Goal: Task Accomplishment & Management: Manage account settings

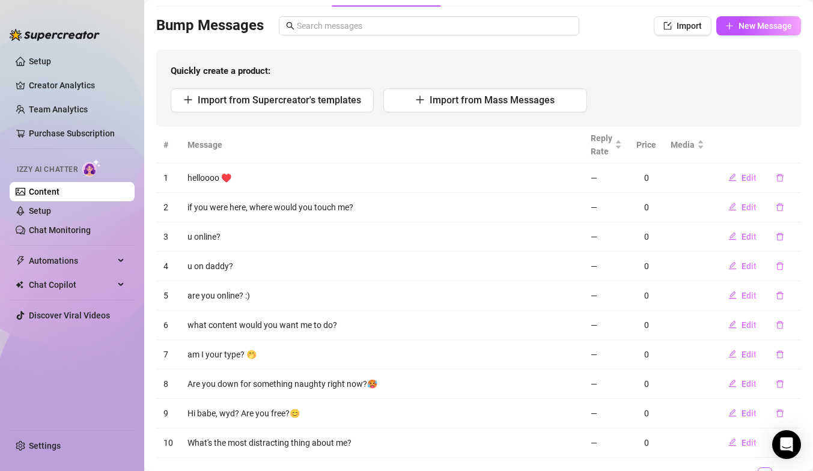
scroll to position [130, 0]
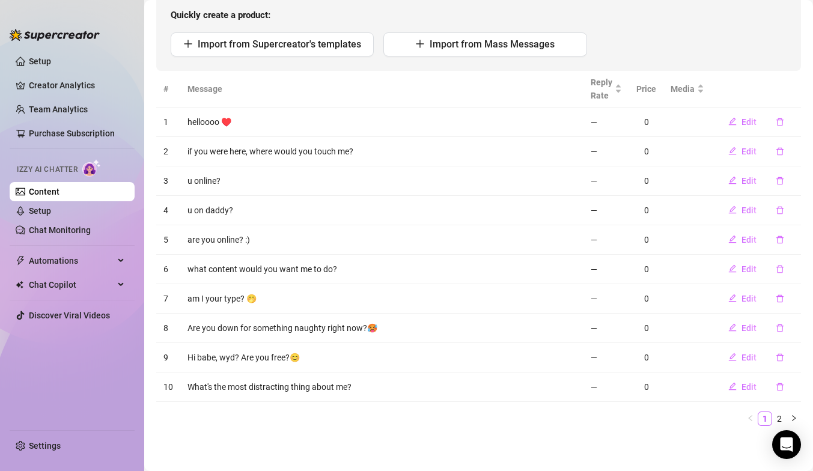
click at [413, 60] on div "Quickly create a product: Import from Supercreator's templates Import from Mass…" at bounding box center [478, 32] width 645 height 77
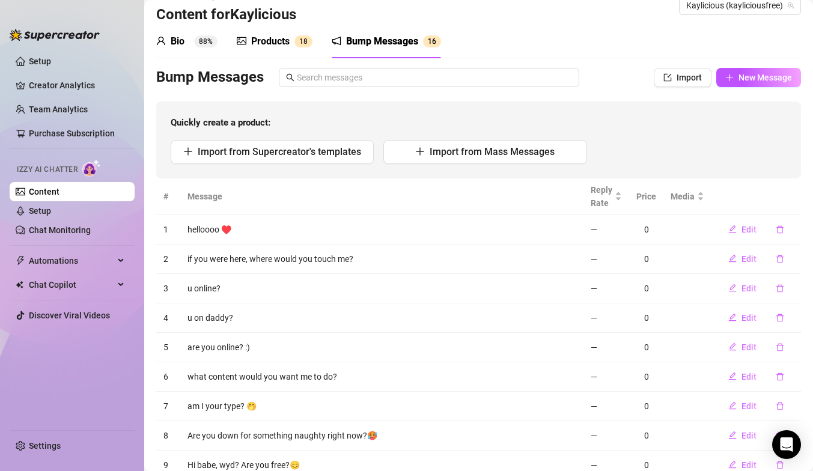
scroll to position [0, 0]
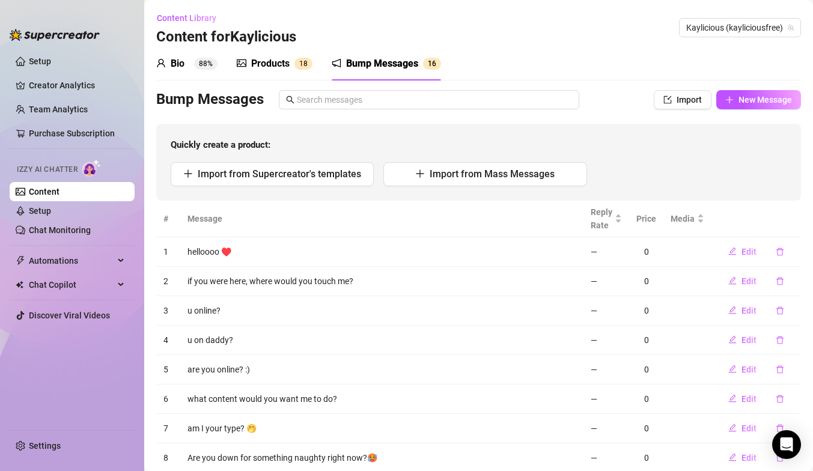
click at [256, 64] on div "Products" at bounding box center [270, 64] width 38 height 14
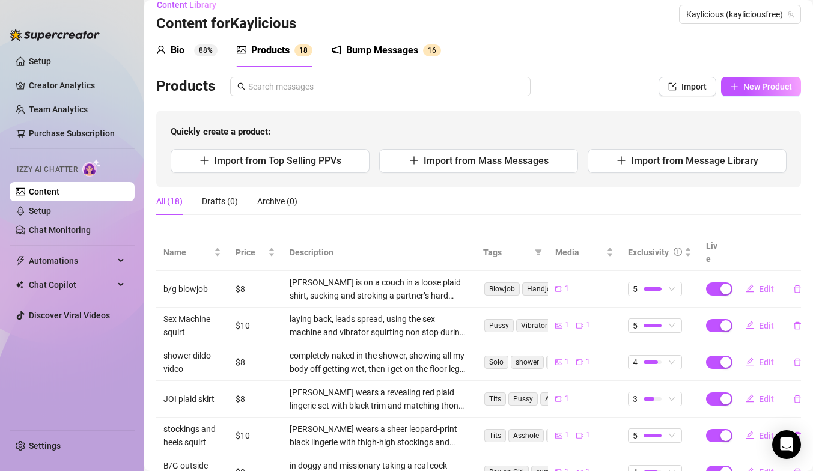
scroll to position [16, 0]
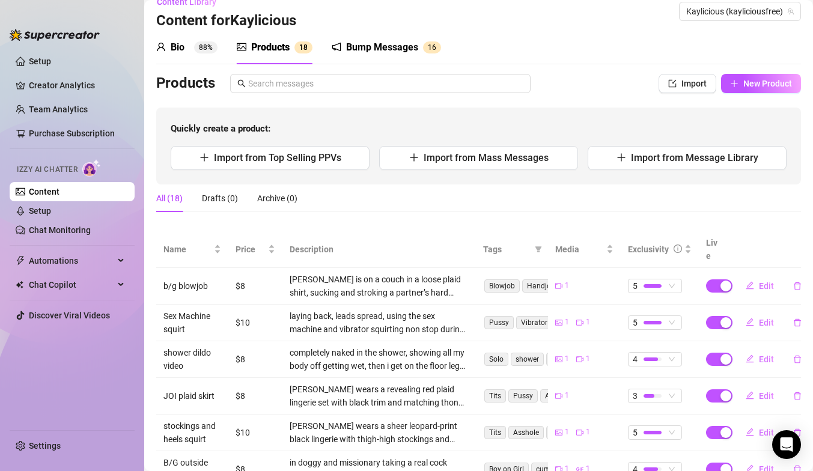
click at [360, 52] on div "Bump Messages" at bounding box center [382, 47] width 72 height 14
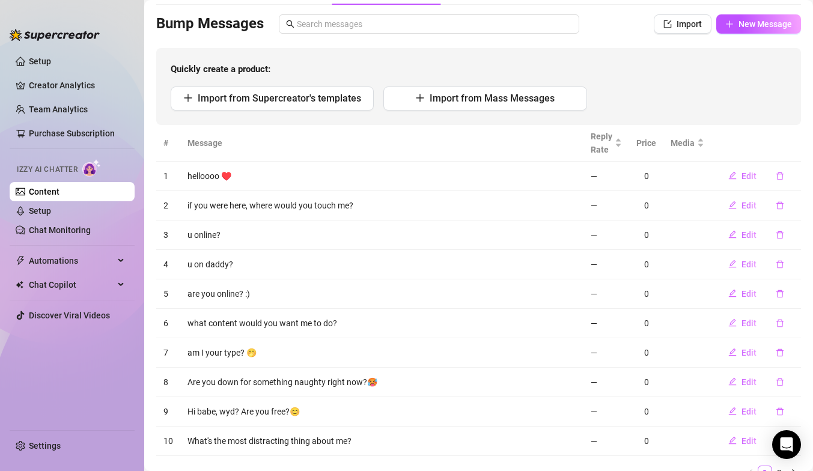
scroll to position [0, 0]
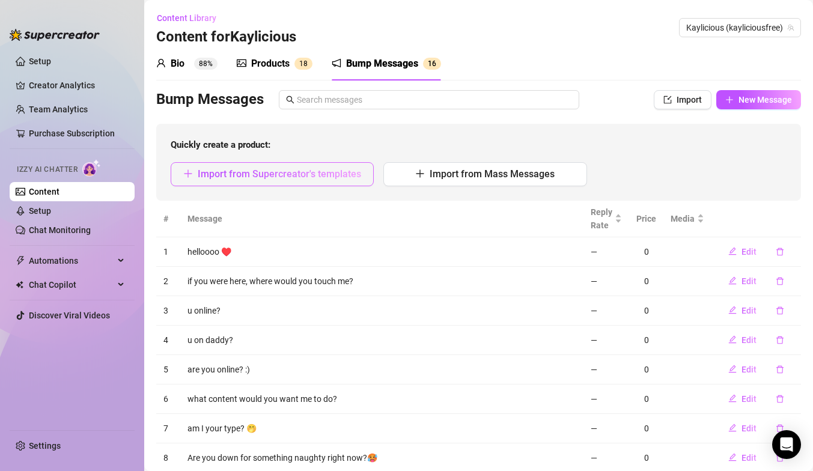
click at [321, 171] on span "Import from Supercreator's templates" at bounding box center [280, 173] width 164 height 11
type textarea "Type your message here..."
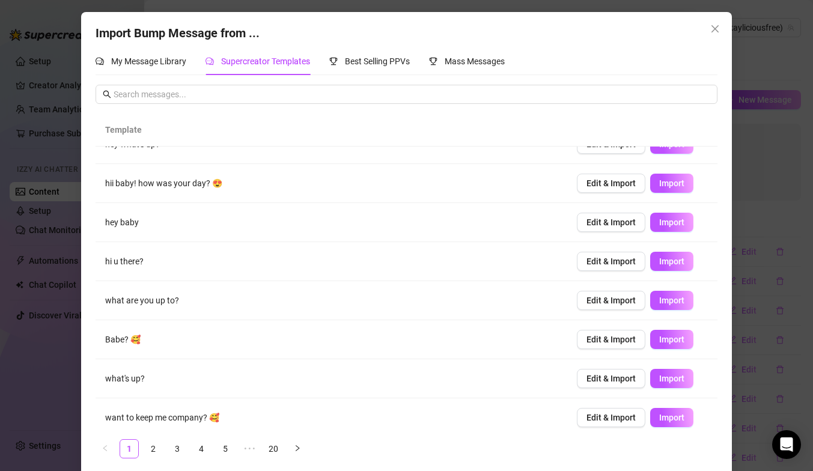
scroll to position [108, 0]
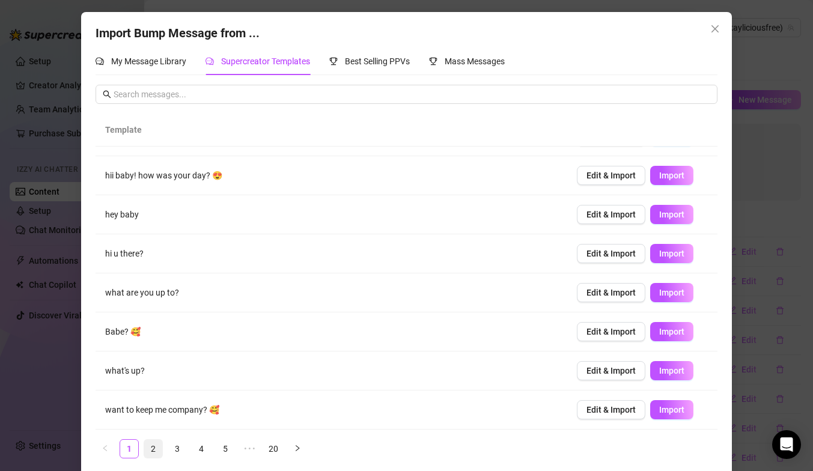
click at [147, 449] on link "2" at bounding box center [153, 449] width 18 height 18
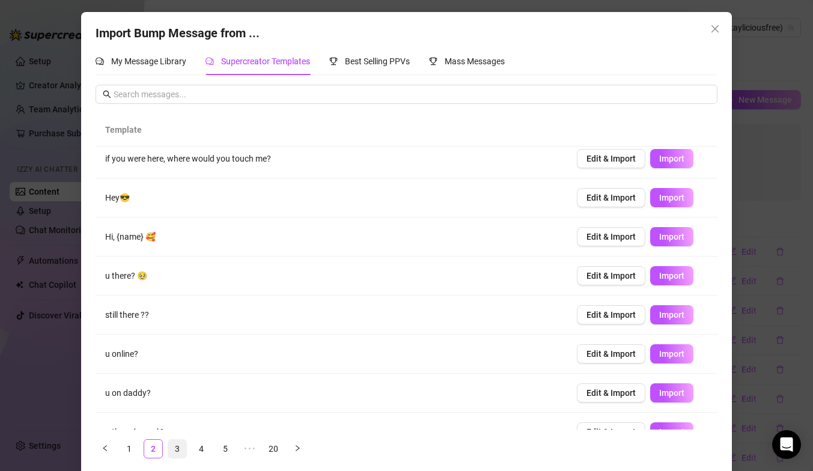
scroll to position [0, 0]
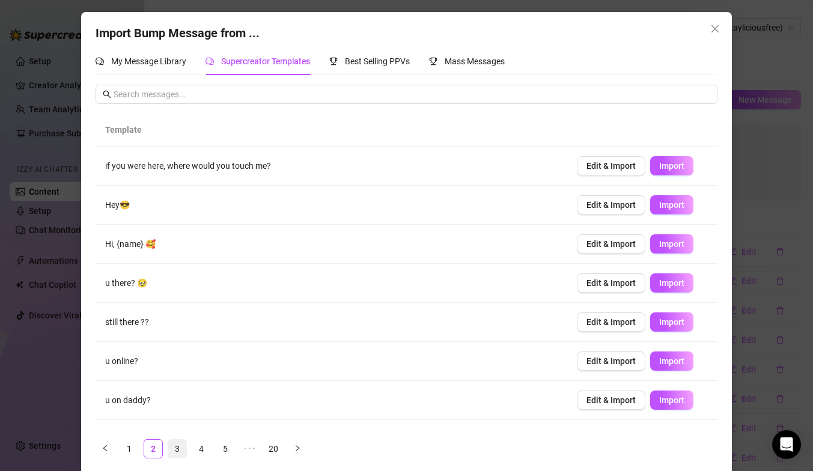
click at [183, 451] on link "3" at bounding box center [177, 449] width 18 height 18
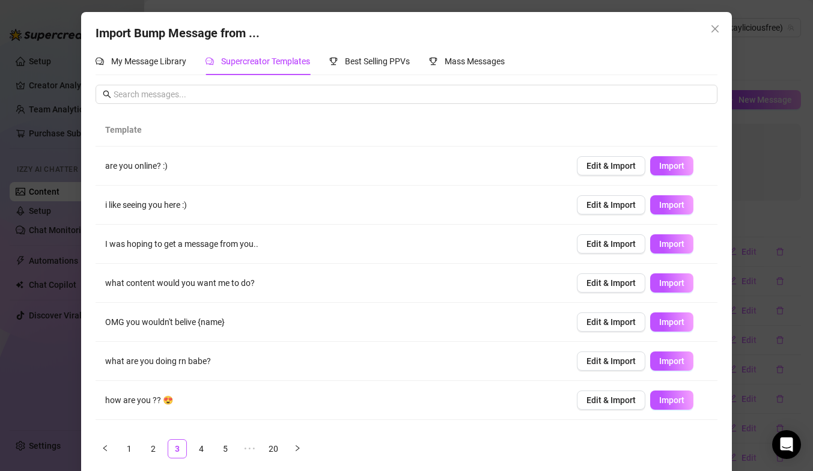
click at [718, 31] on icon "close" at bounding box center [715, 28] width 7 height 7
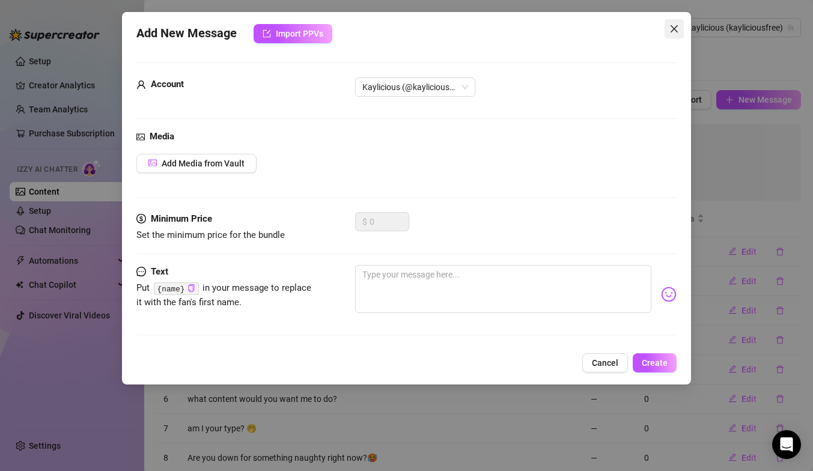
click at [671, 34] on button "Close" at bounding box center [674, 28] width 19 height 19
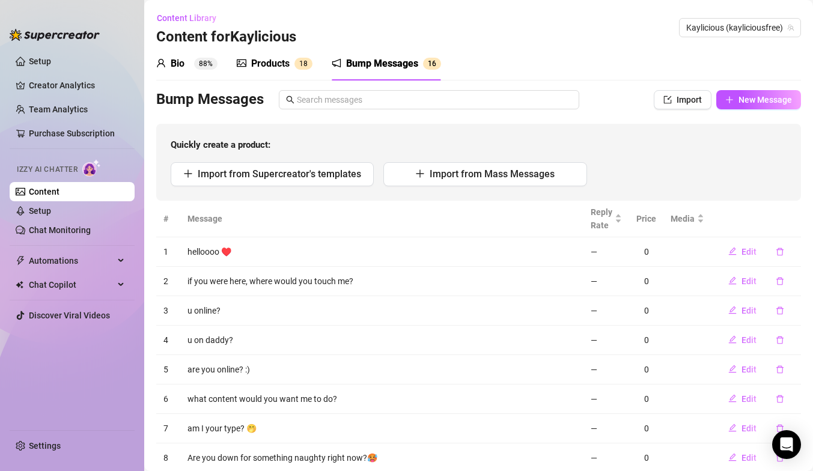
click at [284, 75] on div "Products 1 8" at bounding box center [275, 64] width 76 height 34
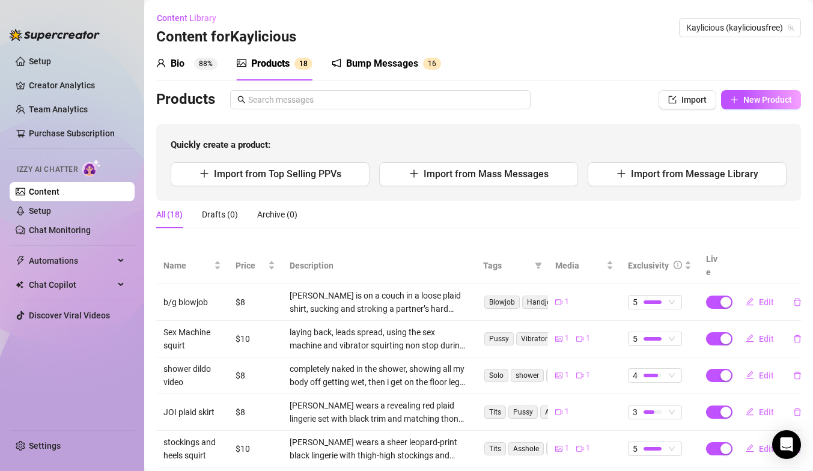
click at [189, 66] on div "Bio 88%" at bounding box center [186, 64] width 61 height 14
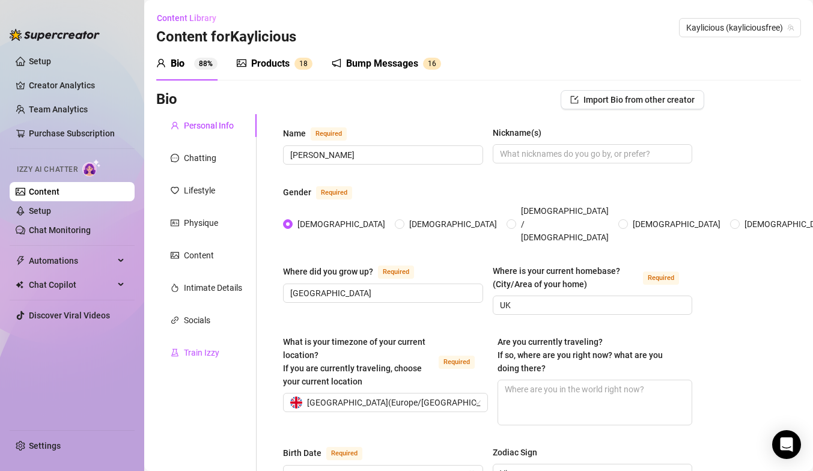
click at [193, 353] on div "Train Izzy" at bounding box center [201, 352] width 35 height 13
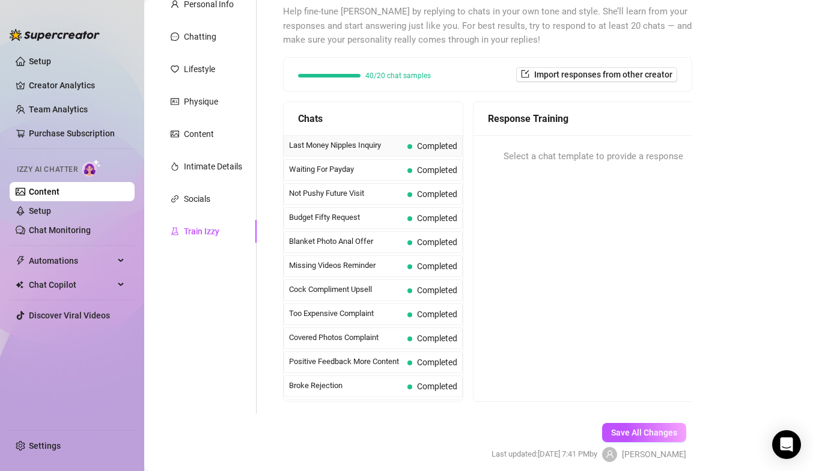
click at [339, 148] on span "Last Money Nipples Inquiry" at bounding box center [346, 145] width 114 height 12
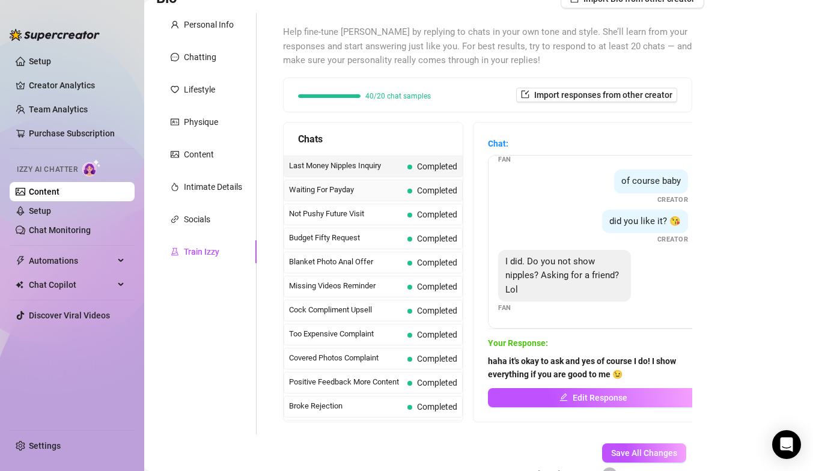
click at [347, 192] on span "Waiting For Payday" at bounding box center [346, 190] width 114 height 12
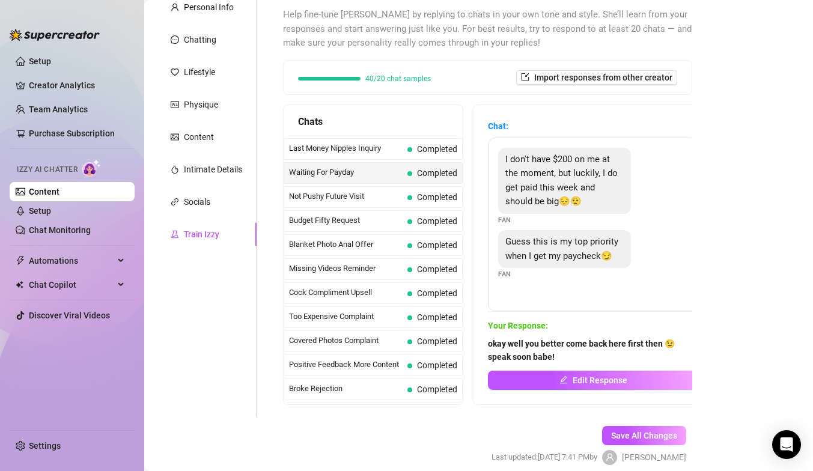
scroll to position [121, 0]
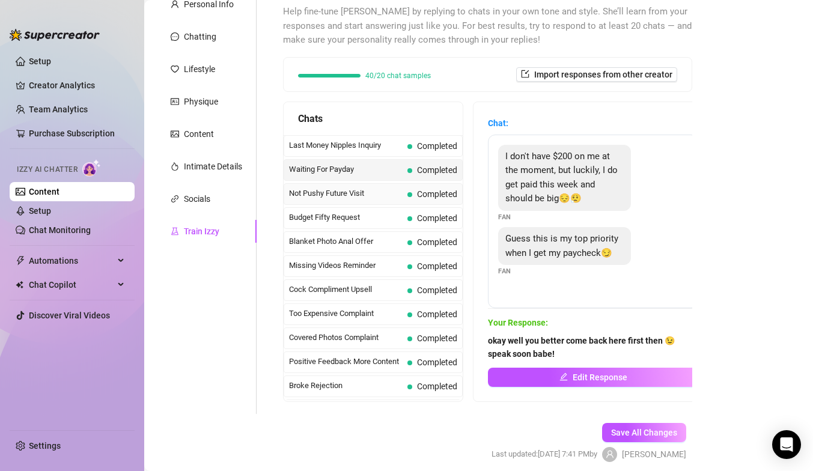
click at [355, 198] on span "Not Pushy Future Visit" at bounding box center [346, 194] width 114 height 12
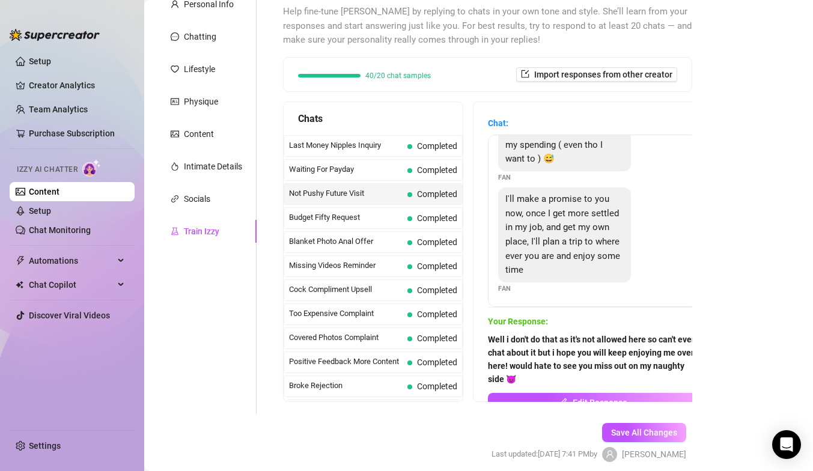
scroll to position [138, 0]
click at [347, 216] on span "Budget Fifty Request" at bounding box center [346, 218] width 114 height 12
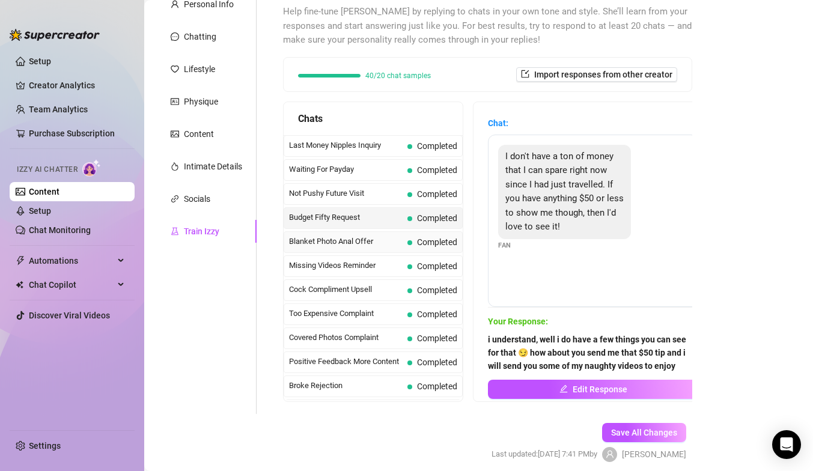
click at [340, 245] on span "Blanket Photo Anal Offer" at bounding box center [346, 242] width 114 height 12
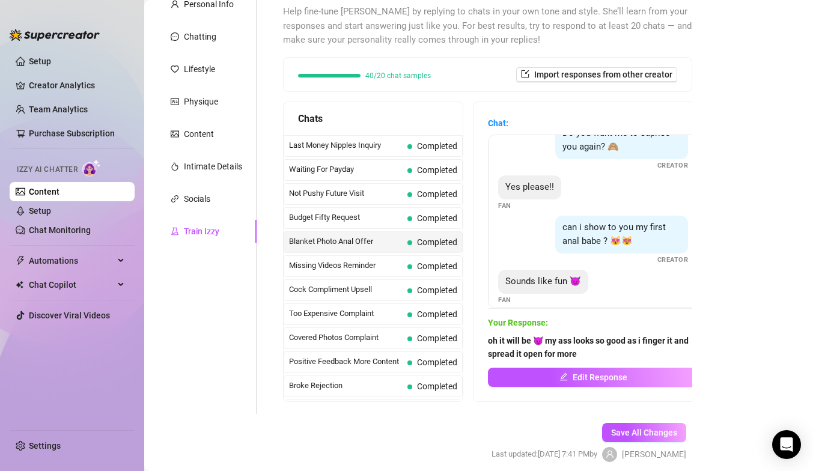
scroll to position [210, 0]
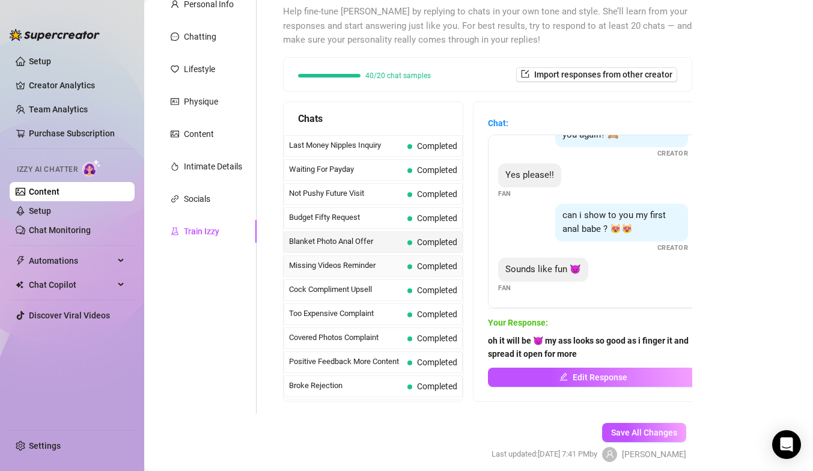
click at [320, 268] on span "Missing Videos Reminder" at bounding box center [346, 266] width 114 height 12
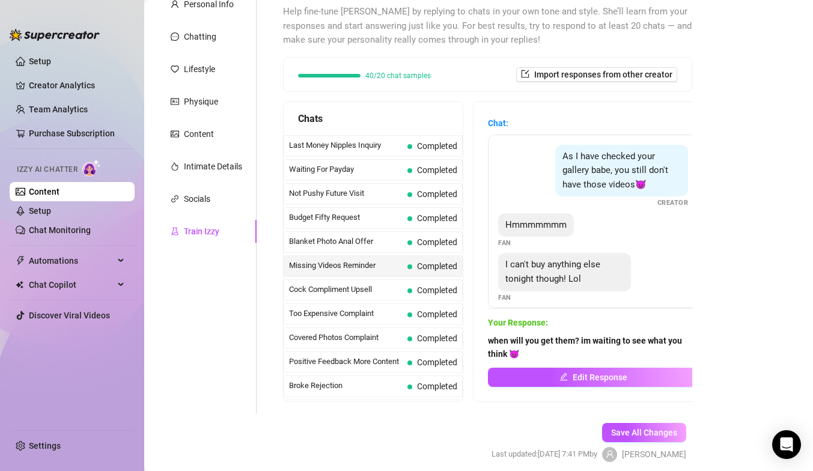
scroll to position [10, 0]
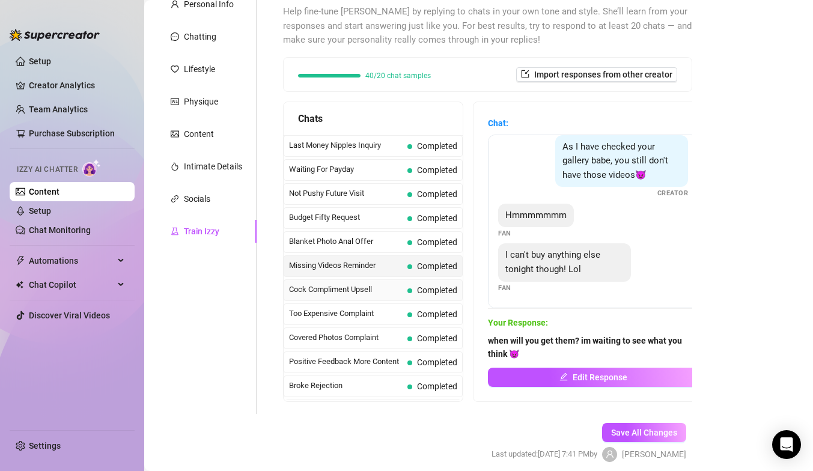
click at [343, 295] on span "Cock Compliment Upsell" at bounding box center [346, 290] width 114 height 12
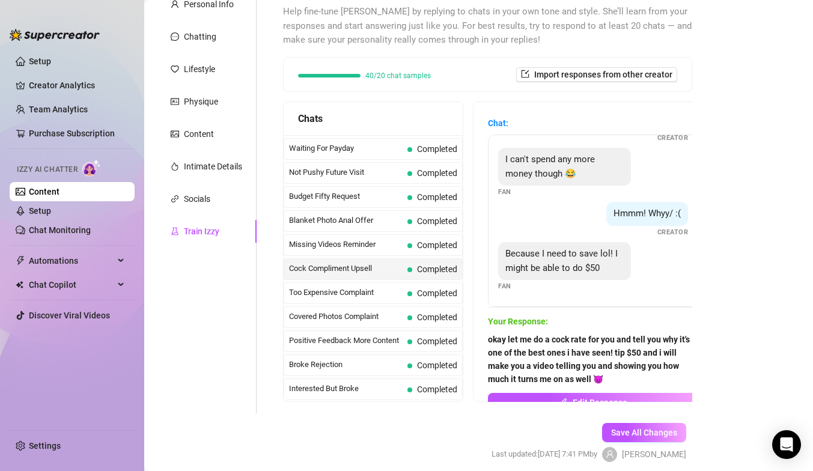
scroll to position [37, 0]
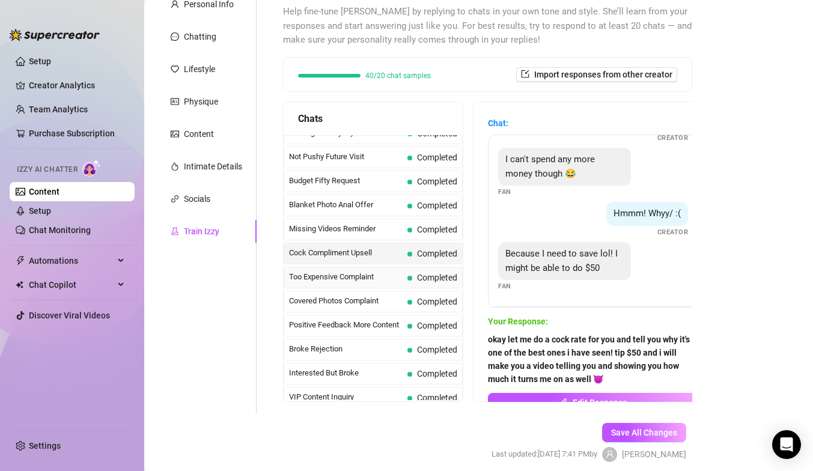
click at [331, 278] on span "Too Expensive Complaint" at bounding box center [346, 277] width 114 height 12
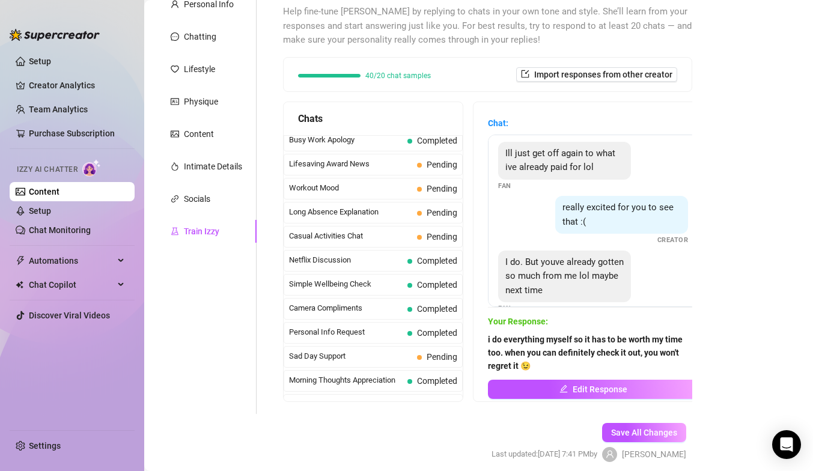
scroll to position [1079, 0]
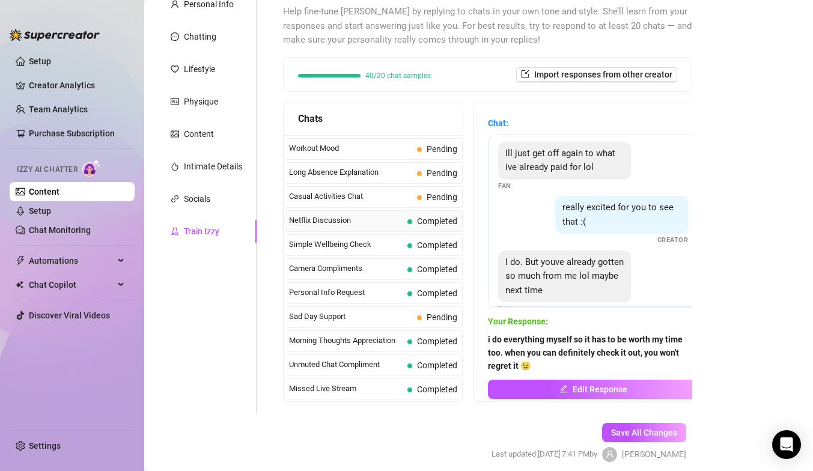
click at [334, 221] on span "Netflix Discussion" at bounding box center [346, 221] width 114 height 12
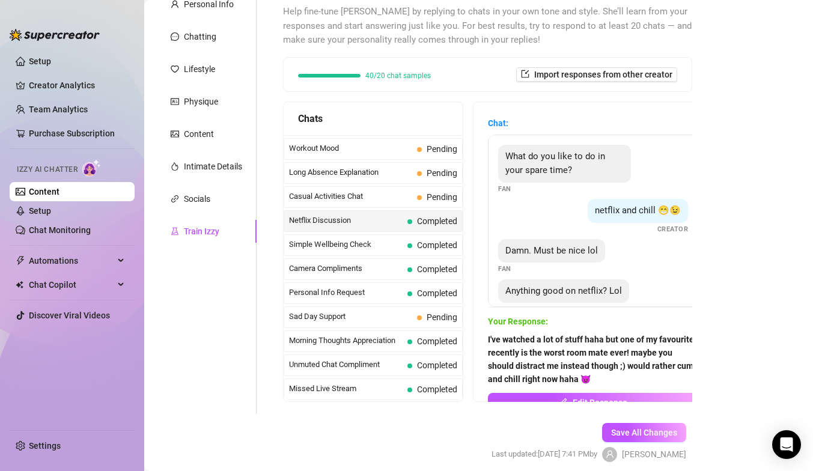
click at [335, 222] on span "Netflix Discussion" at bounding box center [346, 221] width 114 height 12
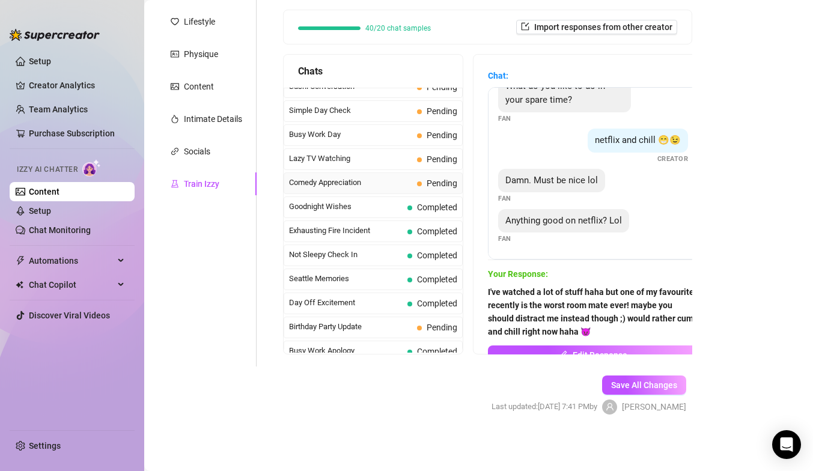
scroll to position [741, 0]
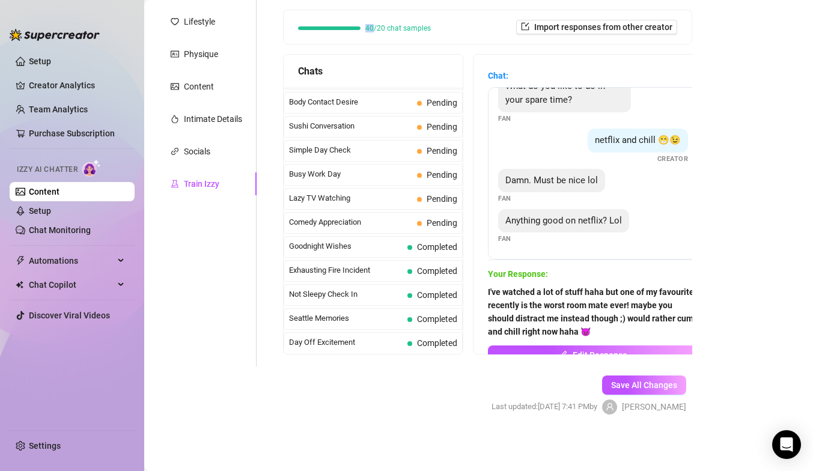
drag, startPoint x: 366, startPoint y: 26, endPoint x: 376, endPoint y: 29, distance: 10.7
click at [375, 28] on div "40/20 chat samples" at bounding box center [364, 28] width 133 height 7
click at [376, 40] on div "40/20 chat samples Import responses from other creator" at bounding box center [488, 27] width 408 height 34
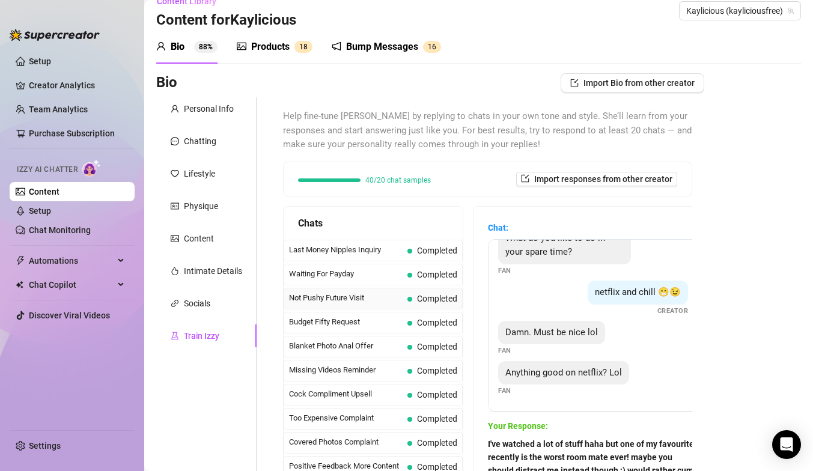
scroll to position [0, 0]
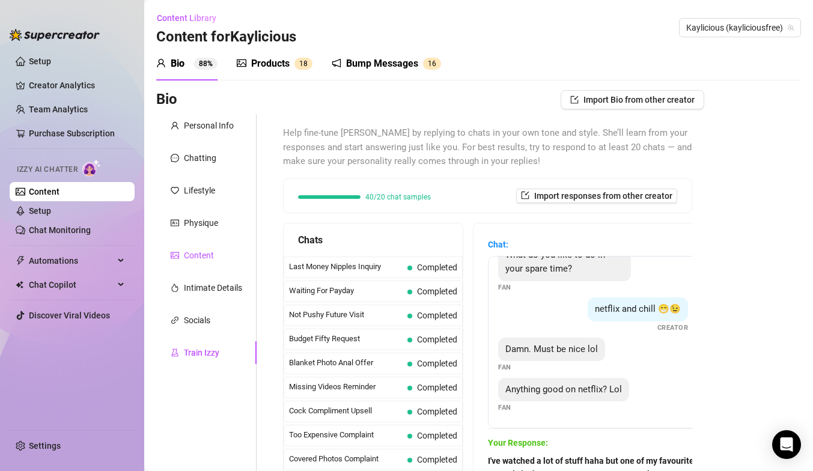
click at [197, 259] on div "Content" at bounding box center [199, 255] width 30 height 13
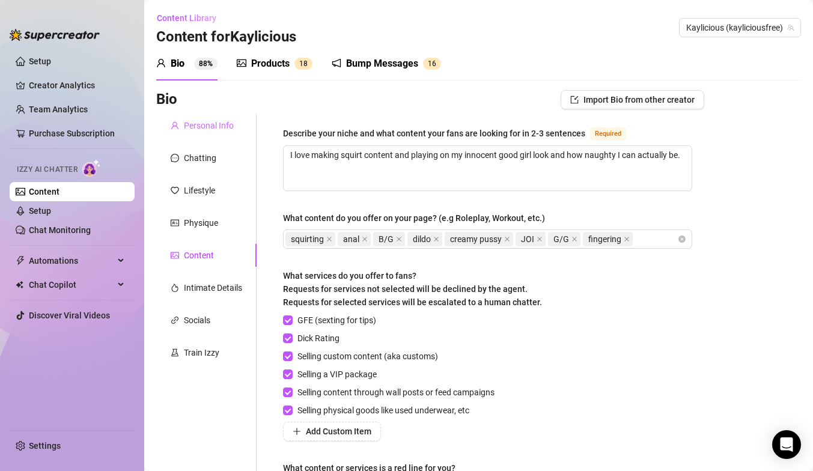
click at [190, 134] on div "Personal Info" at bounding box center [206, 125] width 100 height 23
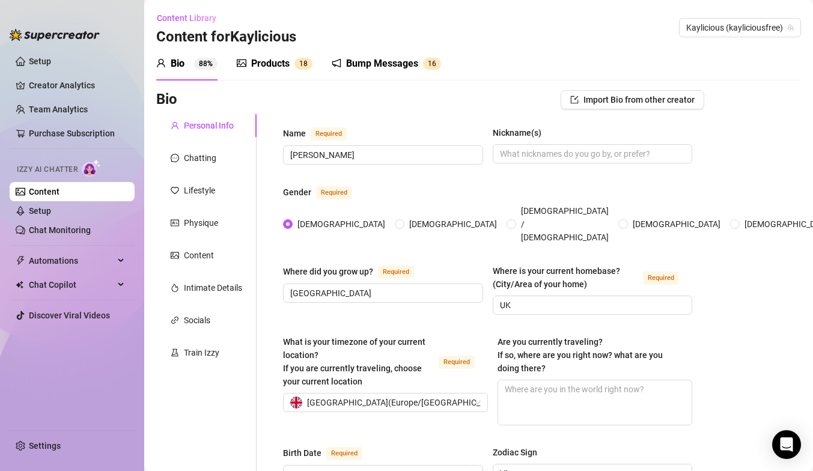
click at [264, 72] on div "Products 1 8" at bounding box center [275, 64] width 76 height 34
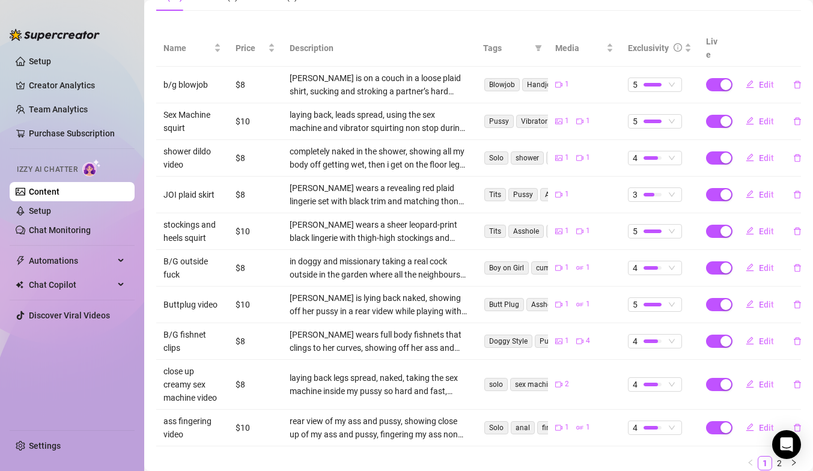
scroll to position [249, 0]
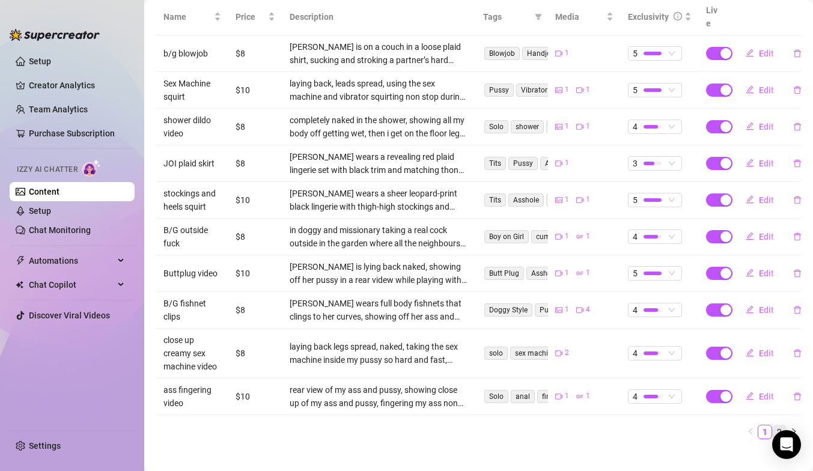
click at [780, 426] on link "2" at bounding box center [779, 432] width 13 height 13
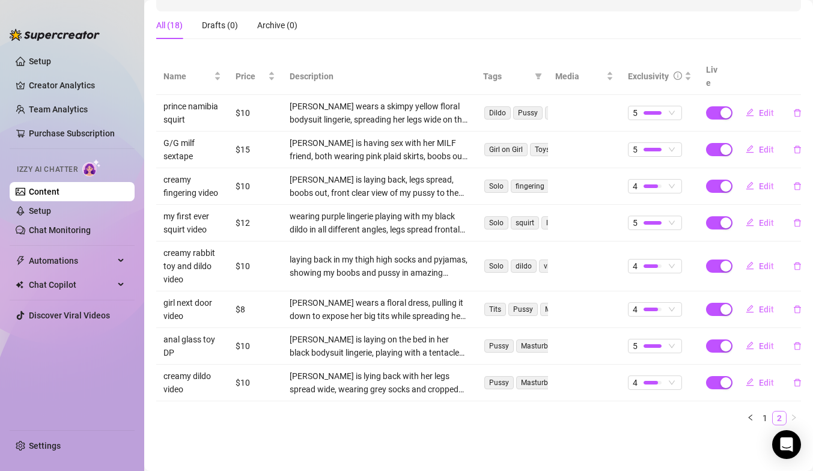
scroll to position [176, 0]
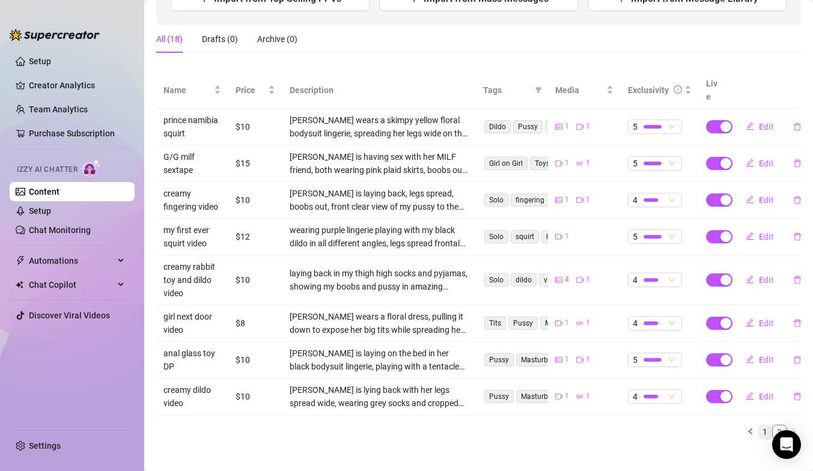
click at [764, 426] on link "1" at bounding box center [765, 432] width 13 height 13
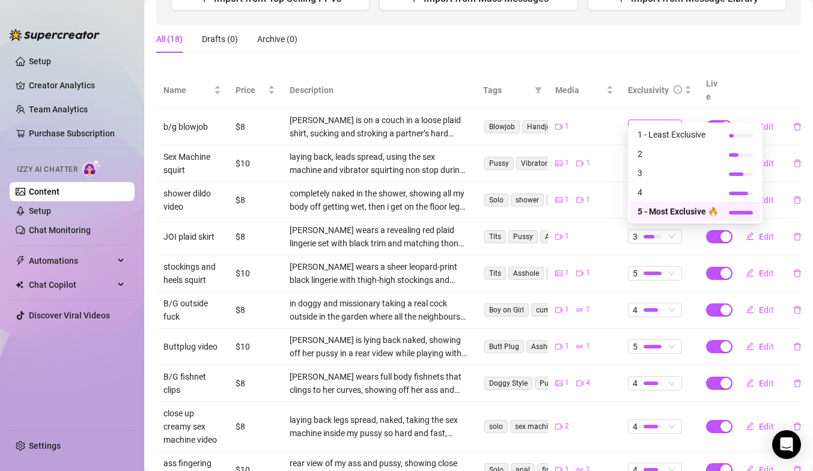
click at [668, 120] on span "5" at bounding box center [655, 126] width 44 height 13
click at [421, 74] on th "Description" at bounding box center [380, 90] width 194 height 37
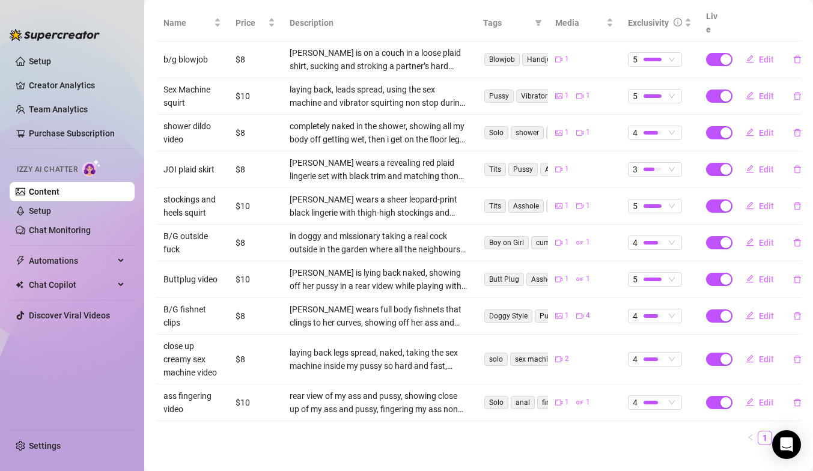
scroll to position [249, 0]
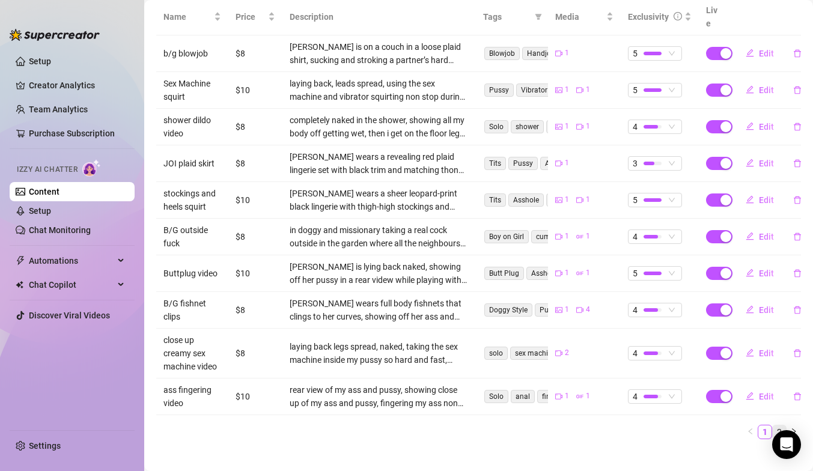
click at [781, 426] on link "2" at bounding box center [779, 432] width 13 height 13
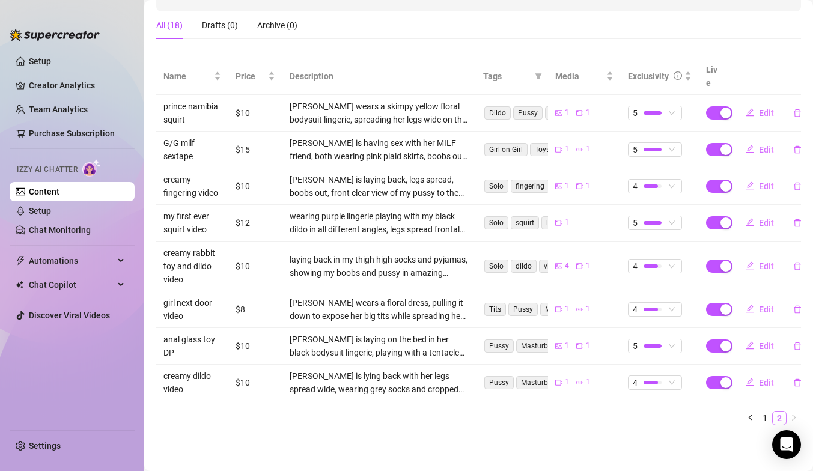
scroll to position [176, 0]
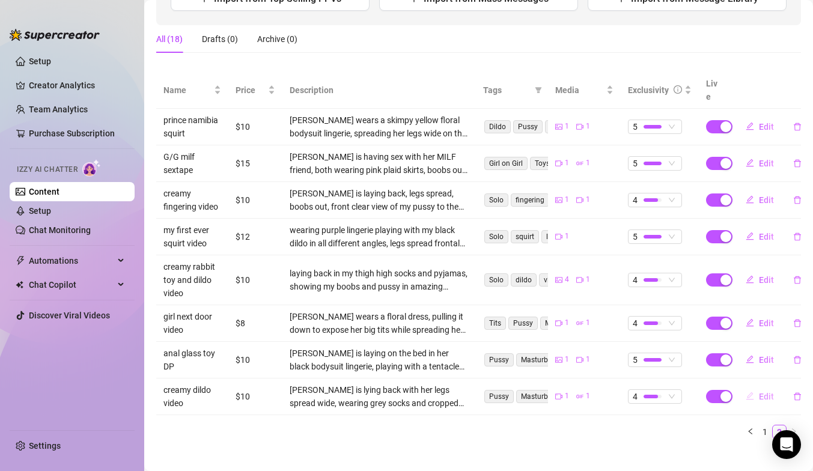
click at [763, 392] on span "Edit" at bounding box center [766, 397] width 15 height 10
type textarea "fucking my pussy making it dripping in cream, holding my legs up like a good gi…"
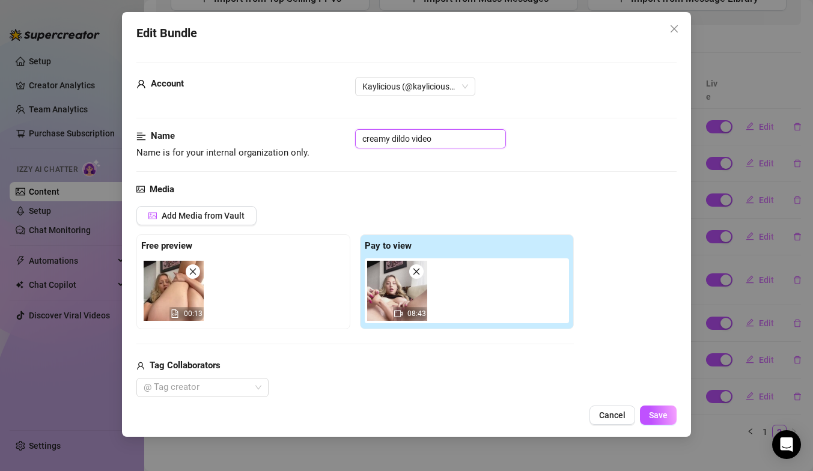
drag, startPoint x: 387, startPoint y: 138, endPoint x: 347, endPoint y: 138, distance: 40.3
click at [347, 138] on div "Name Name is for your internal organization only. creamy dildo video" at bounding box center [406, 144] width 541 height 31
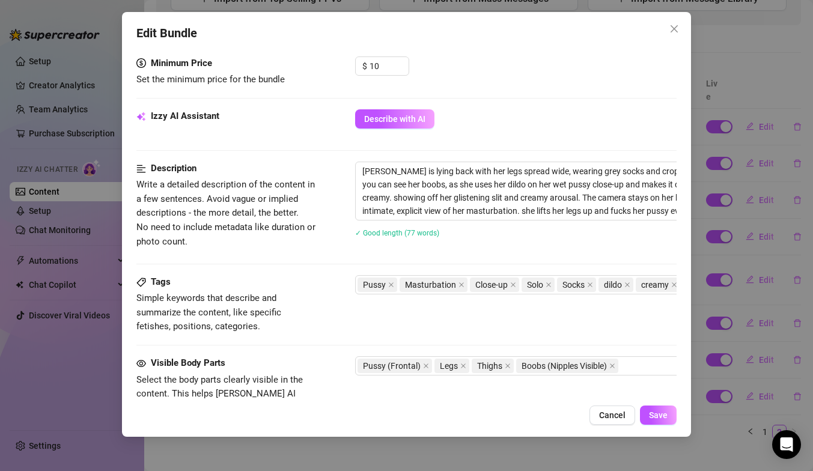
scroll to position [382, 0]
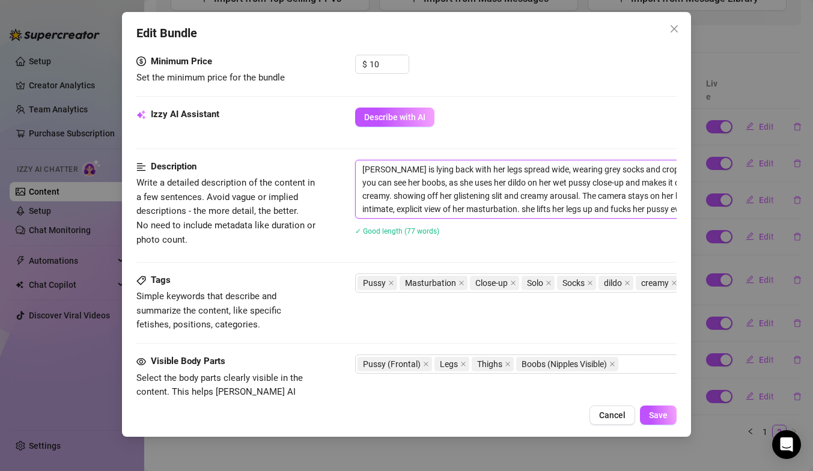
drag, startPoint x: 364, startPoint y: 171, endPoint x: 407, endPoint y: 184, distance: 45.3
click at [407, 184] on textarea "[PERSON_NAME] is lying back with her legs spread wide, wearing grey socks and c…" at bounding box center [566, 190] width 420 height 58
click at [437, 146] on div "Izzy AI Assistant Describe with AI" at bounding box center [406, 134] width 541 height 52
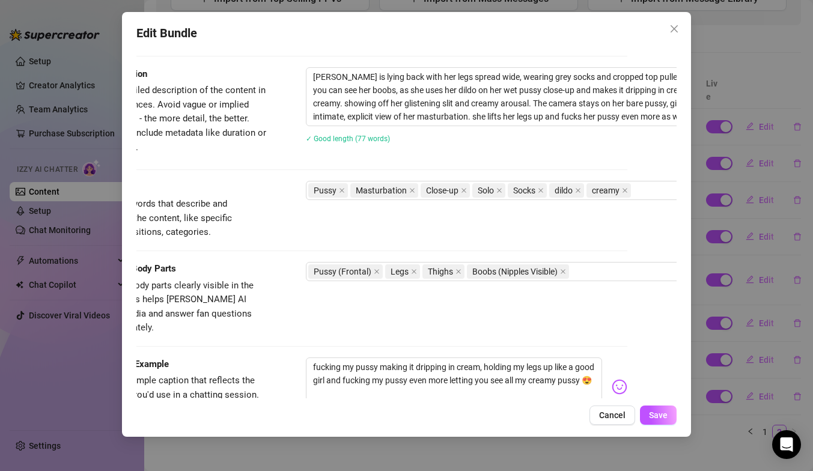
scroll to position [476, 0]
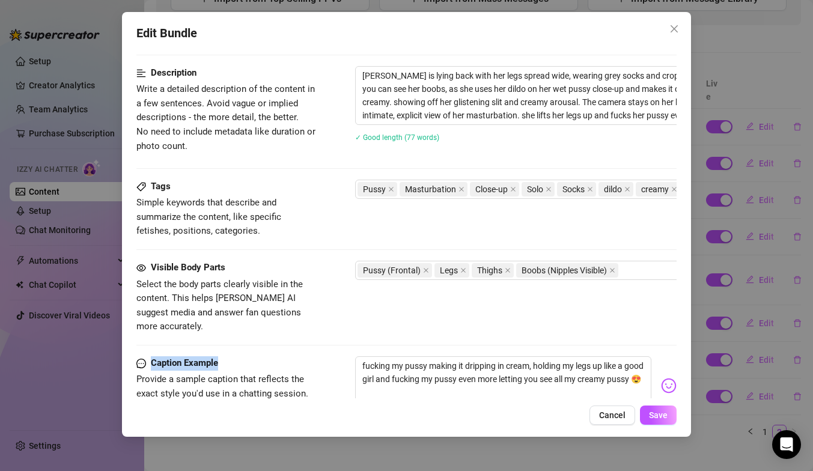
drag, startPoint x: 153, startPoint y: 345, endPoint x: 237, endPoint y: 352, distance: 84.5
click at [236, 357] on div "Caption Example" at bounding box center [226, 364] width 180 height 14
click at [613, 420] on button "Cancel" at bounding box center [613, 415] width 46 height 19
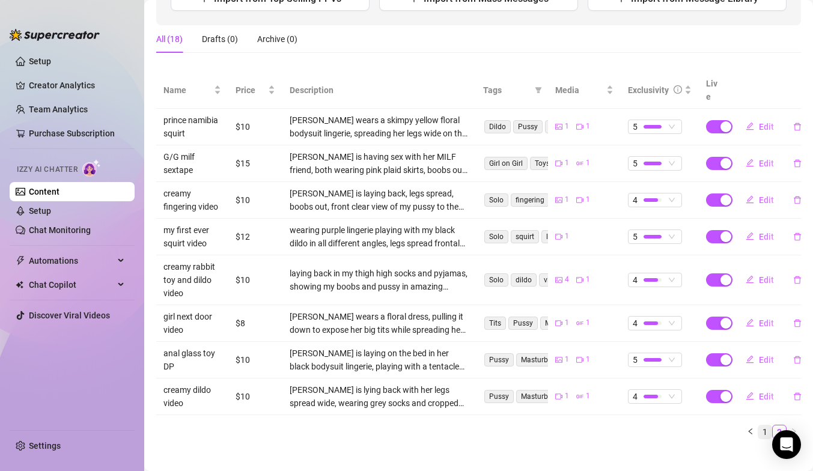
click at [770, 426] on link "1" at bounding box center [765, 432] width 13 height 13
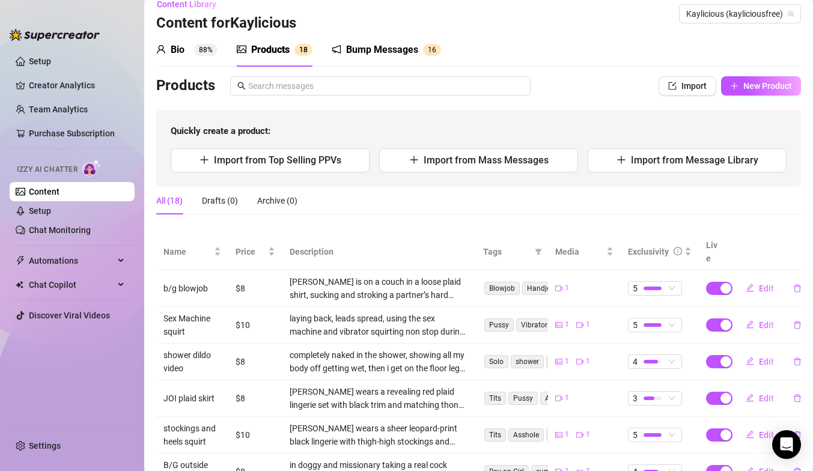
scroll to position [0, 0]
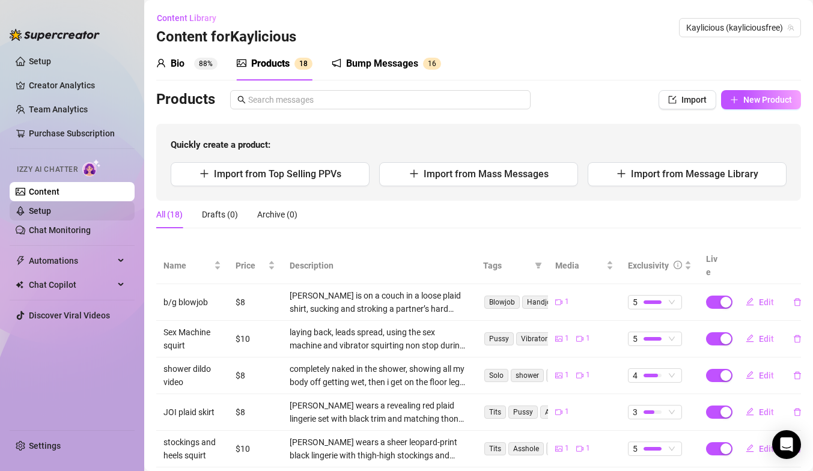
click at [51, 211] on link "Setup" at bounding box center [40, 211] width 22 height 10
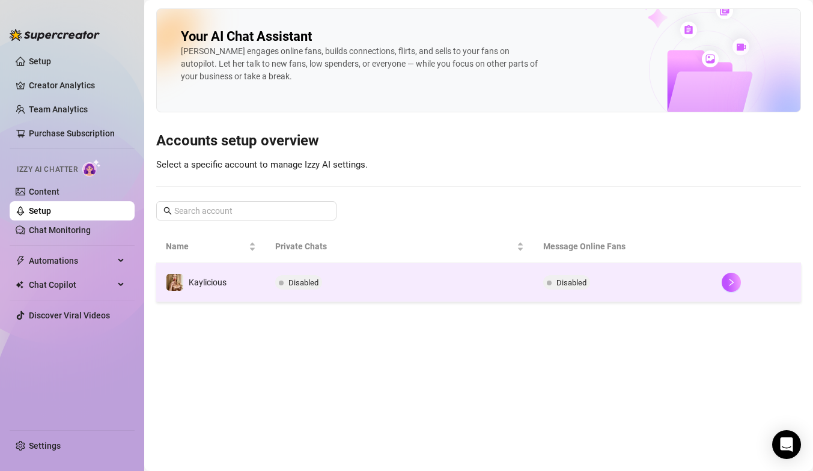
click at [418, 276] on td "Disabled" at bounding box center [400, 282] width 268 height 39
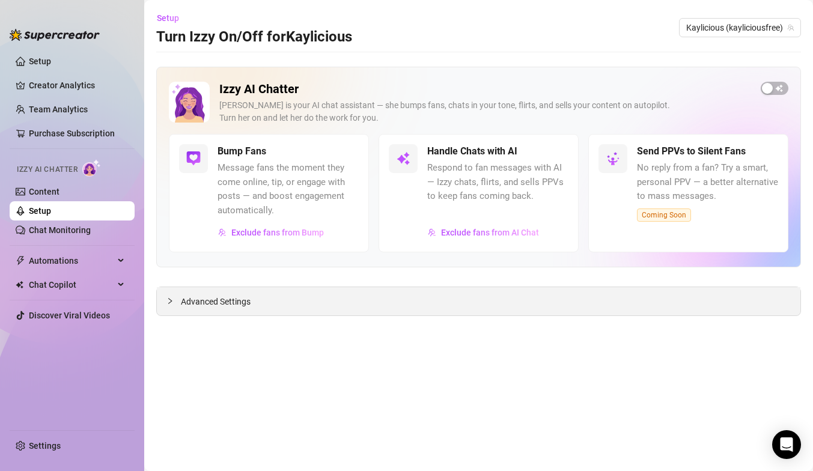
click at [177, 303] on div at bounding box center [174, 301] width 14 height 13
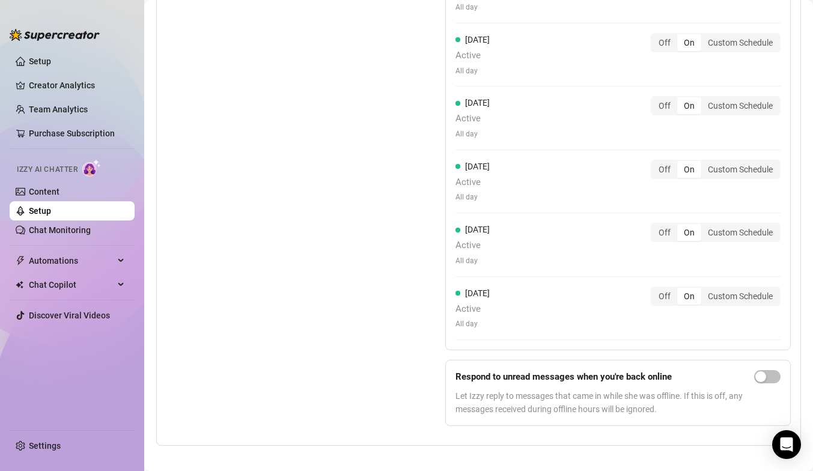
scroll to position [1256, 0]
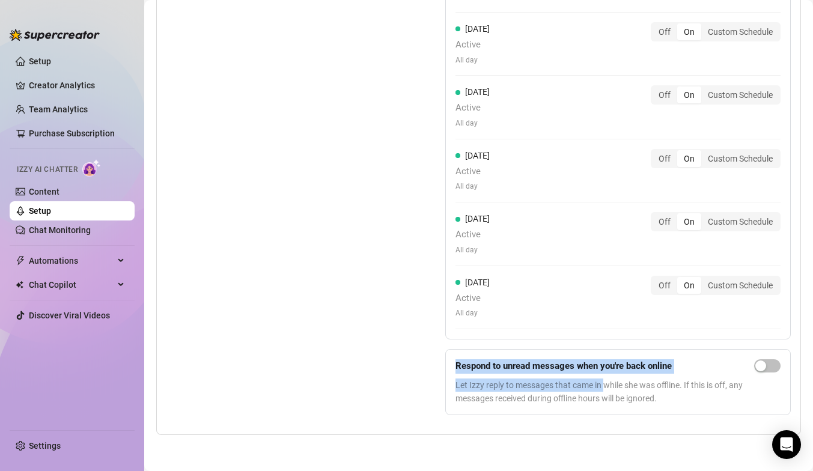
drag, startPoint x: 457, startPoint y: 367, endPoint x: 603, endPoint y: 382, distance: 146.9
click at [604, 385] on div "Respond to unread messages when you're back online Let Izzy reply to messages t…" at bounding box center [603, 383] width 294 height 46
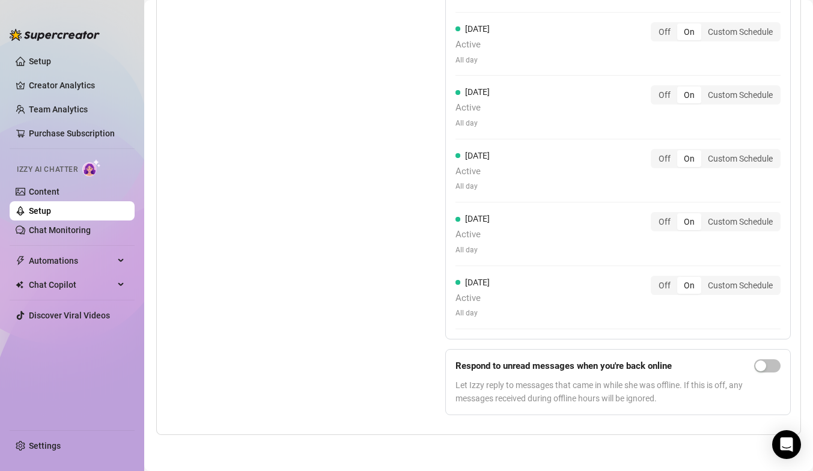
click at [749, 379] on span "Let Izzy reply to messages that came in while she was offline. If this is off, …" at bounding box center [603, 392] width 294 height 26
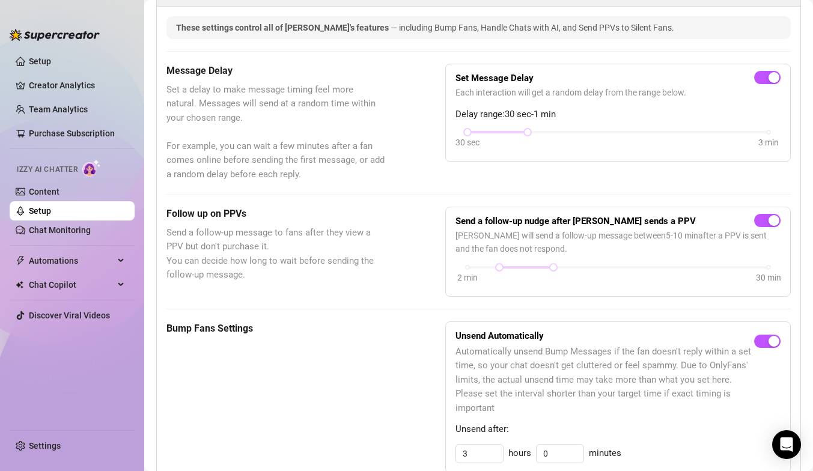
scroll to position [308, 0]
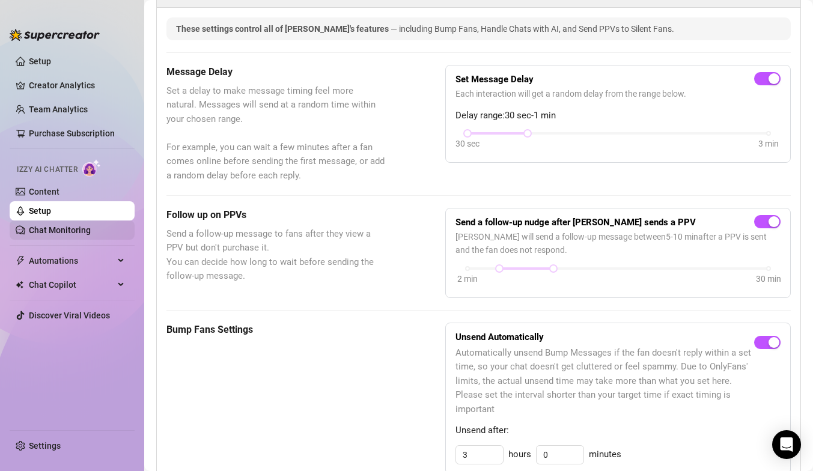
click at [38, 233] on link "Chat Monitoring" at bounding box center [60, 230] width 62 height 10
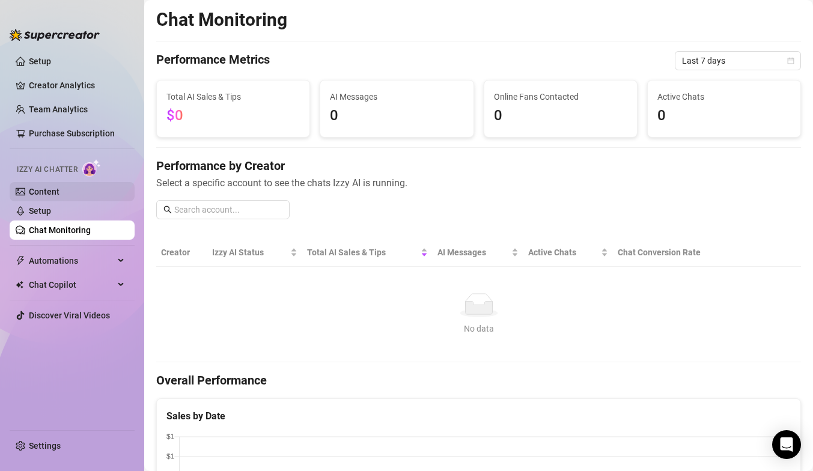
click at [47, 197] on link "Content" at bounding box center [44, 192] width 31 height 10
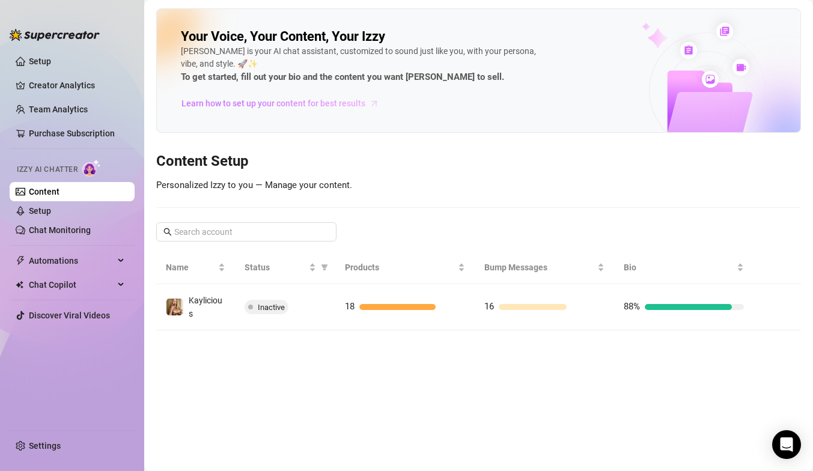
click at [237, 105] on span "Learn how to set up your content for best results" at bounding box center [274, 103] width 184 height 13
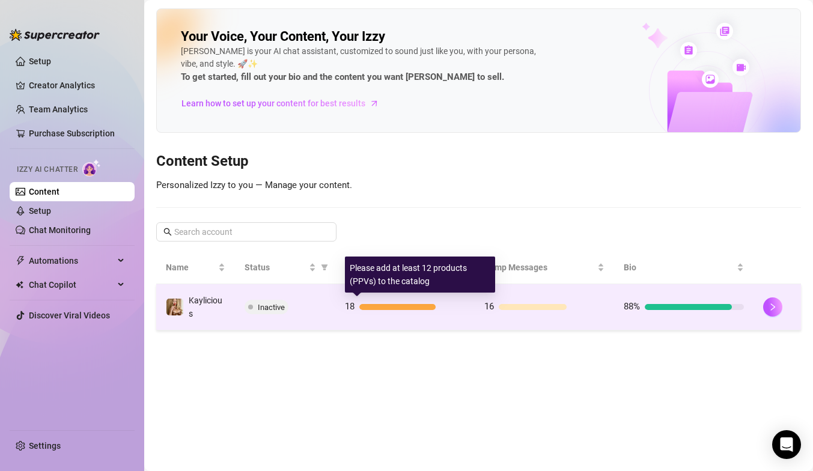
click at [351, 311] on span "18" at bounding box center [350, 306] width 10 height 11
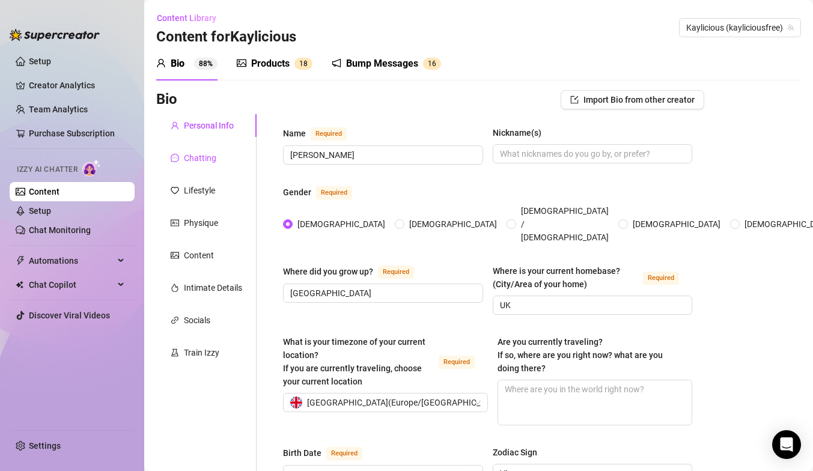
click at [213, 162] on div "Chatting" at bounding box center [200, 158] width 32 height 13
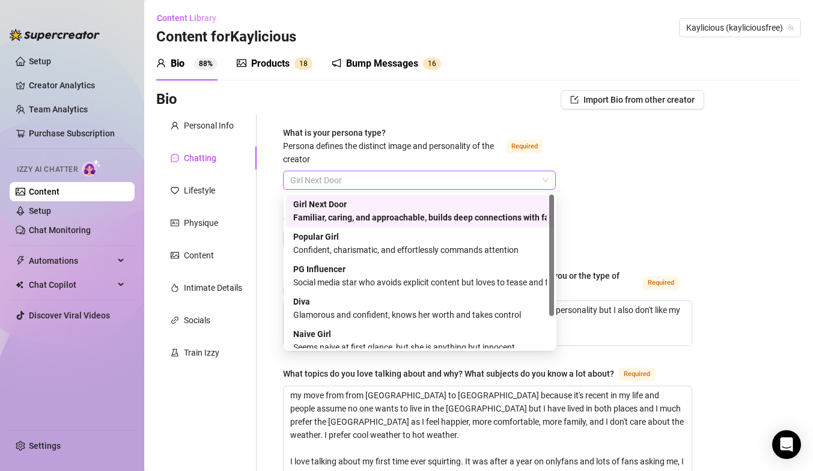
click at [345, 177] on span "Girl Next Door" at bounding box center [419, 180] width 259 height 18
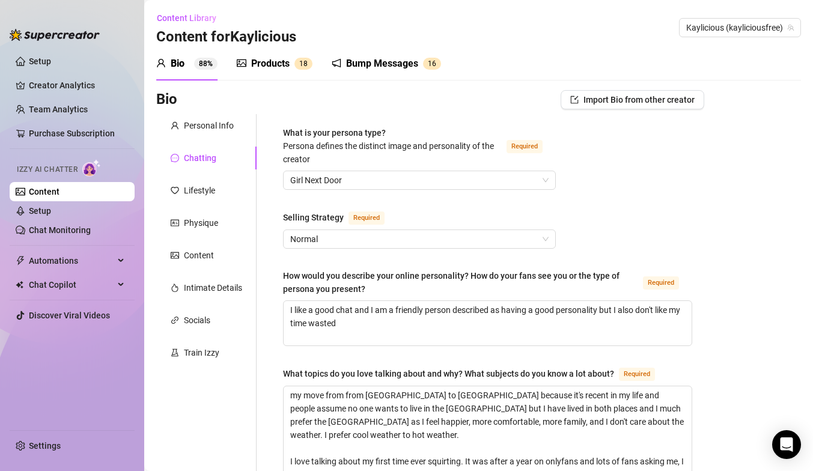
click at [381, 237] on span "Normal" at bounding box center [419, 239] width 259 height 18
